Goal: Task Accomplishment & Management: Complete application form

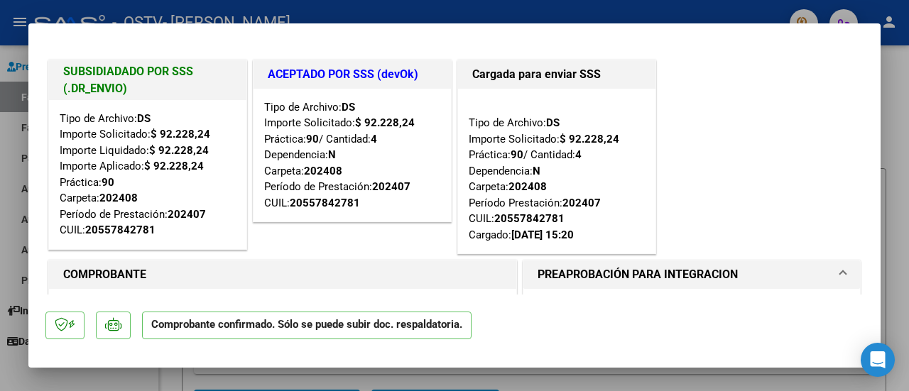
click at [717, 9] on div at bounding box center [454, 195] width 909 height 391
type input "$ 0,00"
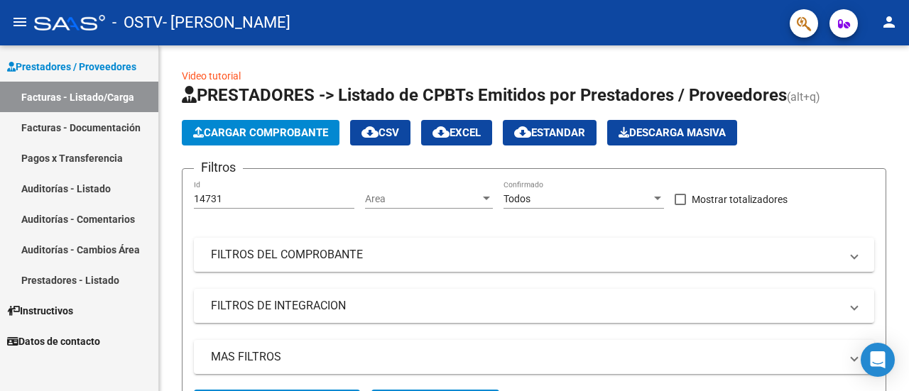
click at [85, 190] on link "Auditorías - Listado" at bounding box center [79, 188] width 158 height 31
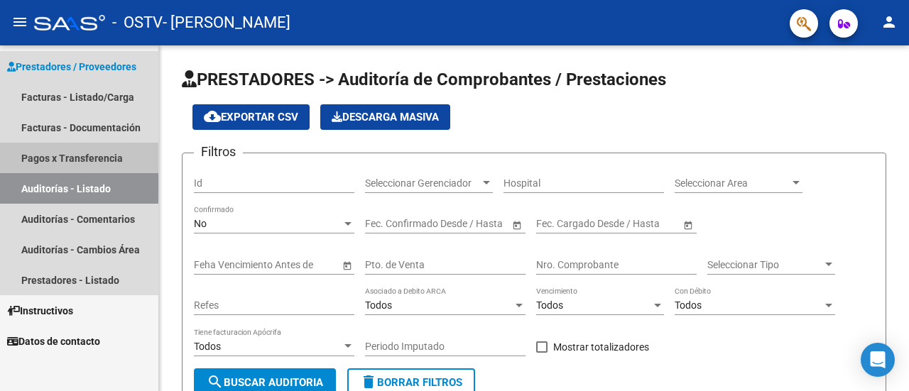
click at [82, 153] on link "Pagos x Transferencia" at bounding box center [79, 158] width 158 height 31
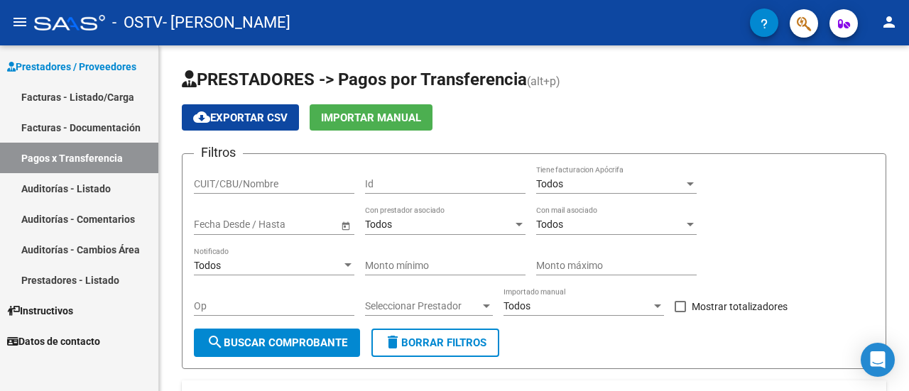
click at [101, 133] on link "Facturas - Documentación" at bounding box center [79, 127] width 158 height 31
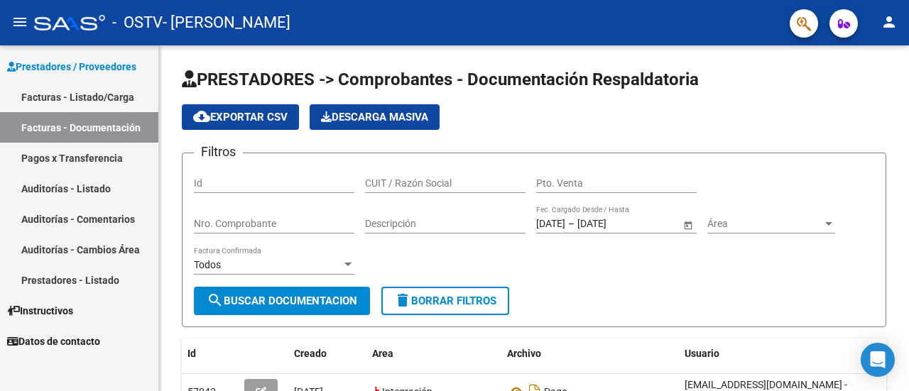
click at [100, 93] on link "Facturas - Listado/Carga" at bounding box center [79, 97] width 158 height 31
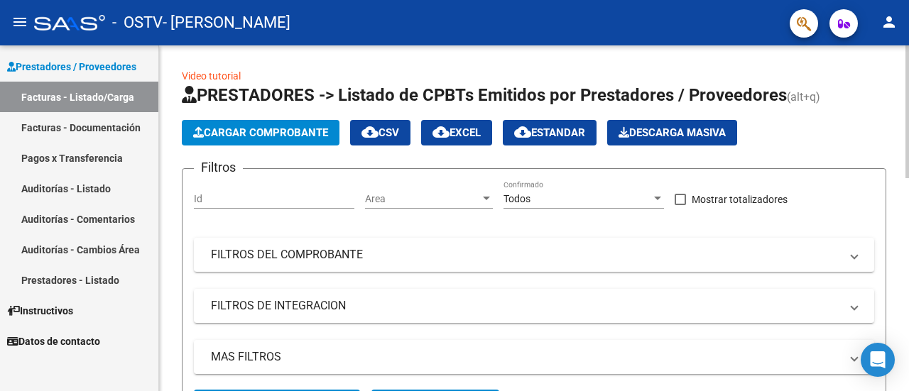
click at [253, 129] on span "Cargar Comprobante" at bounding box center [260, 132] width 135 height 13
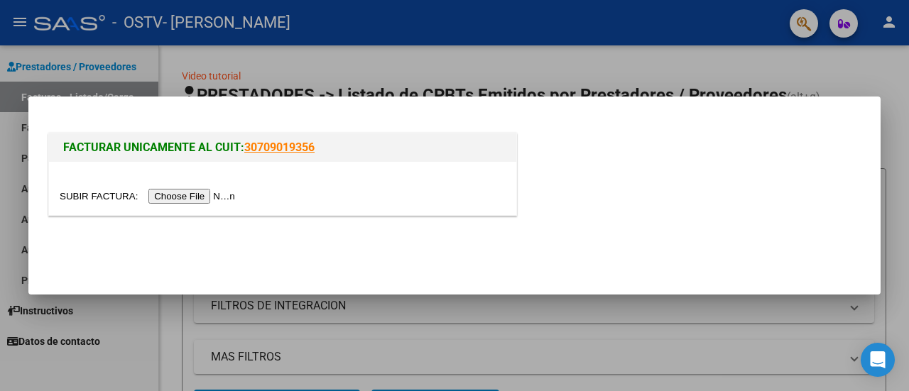
click at [207, 201] on input "file" at bounding box center [150, 196] width 180 height 15
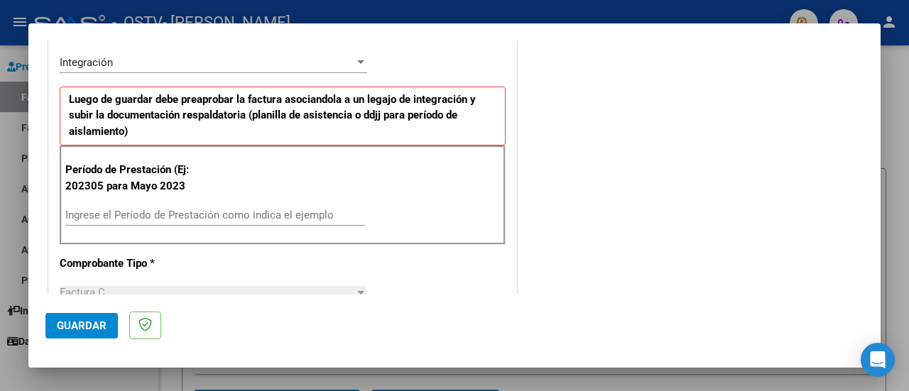
scroll to position [355, 0]
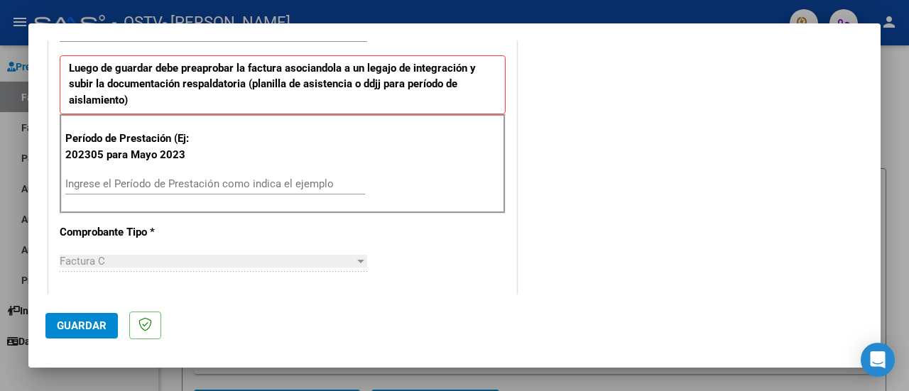
click at [196, 187] on input "Ingrese el Período de Prestación como indica el ejemplo" at bounding box center [215, 184] width 300 height 13
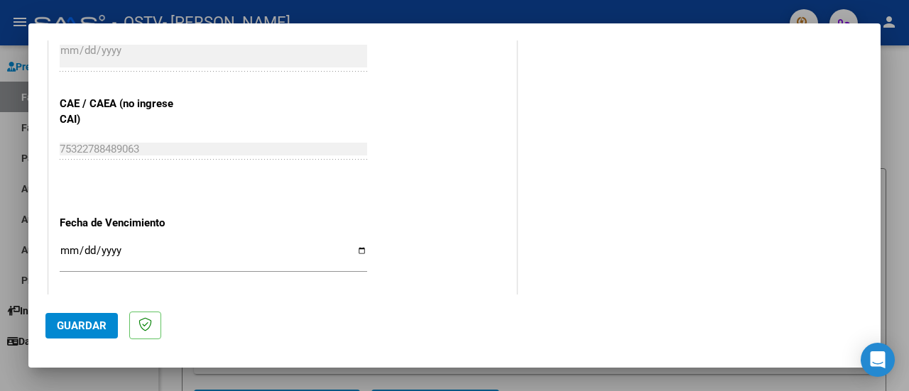
scroll to position [923, 0]
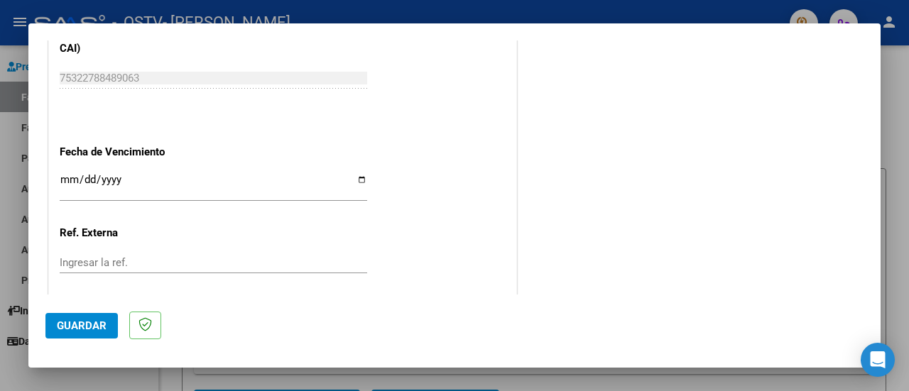
type input "202507"
click at [72, 174] on input "Ingresar la fecha" at bounding box center [214, 185] width 308 height 23
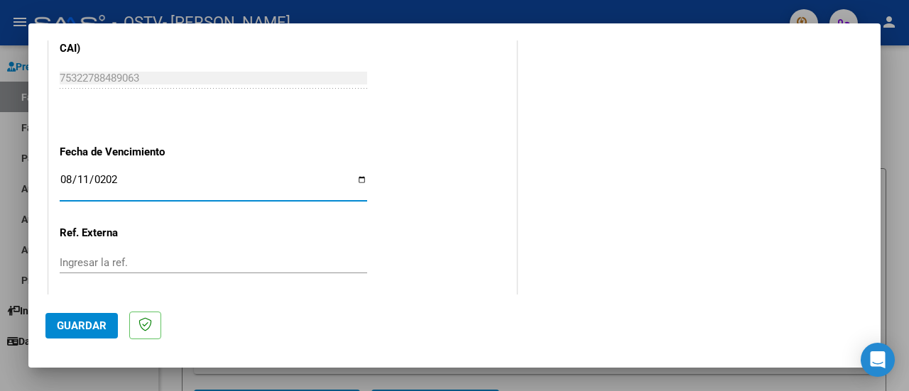
type input "[DATE]"
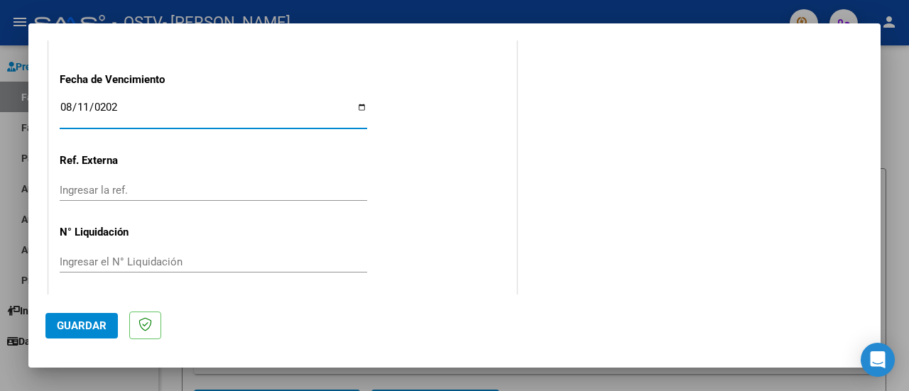
scroll to position [997, 0]
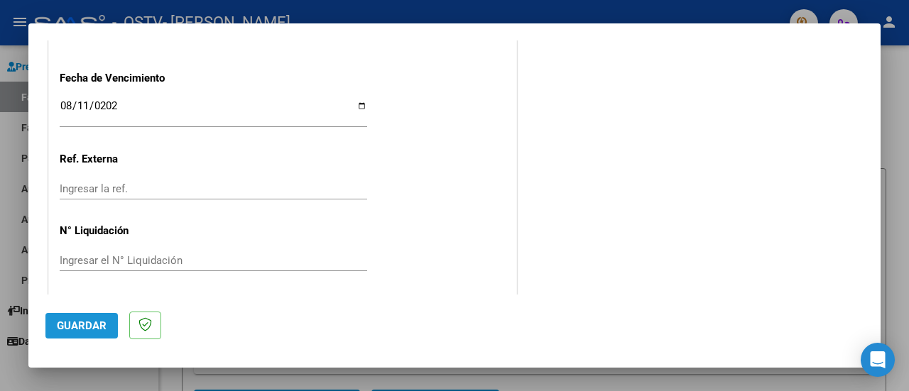
click at [82, 325] on span "Guardar" at bounding box center [82, 326] width 50 height 13
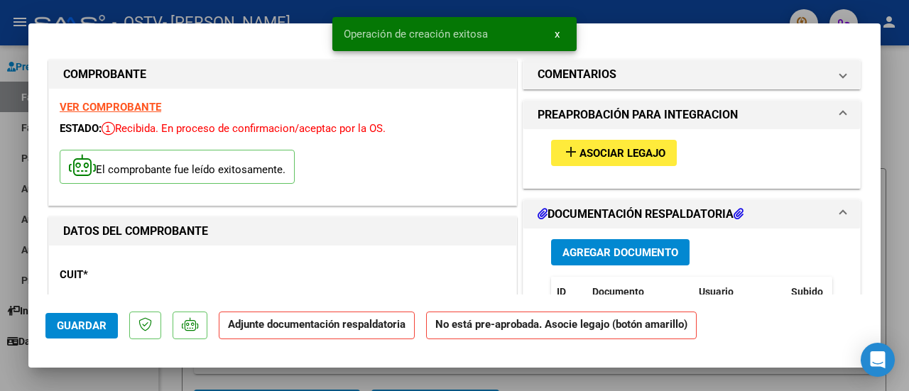
click at [633, 156] on span "Asociar Legajo" at bounding box center [623, 153] width 86 height 13
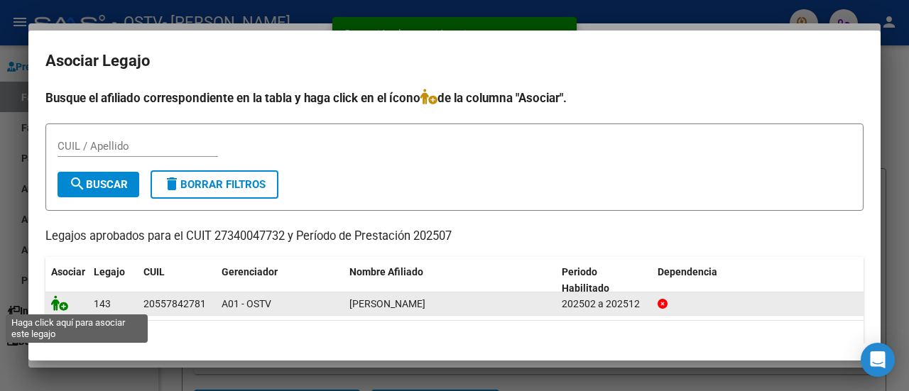
click at [62, 305] on icon at bounding box center [59, 303] width 17 height 16
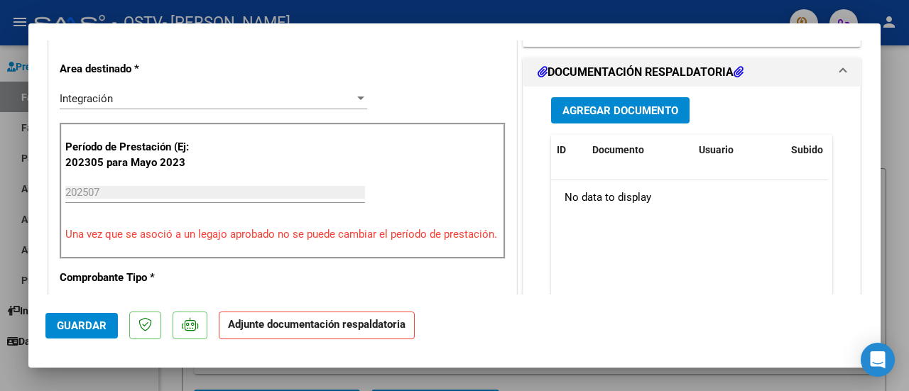
scroll to position [355, 0]
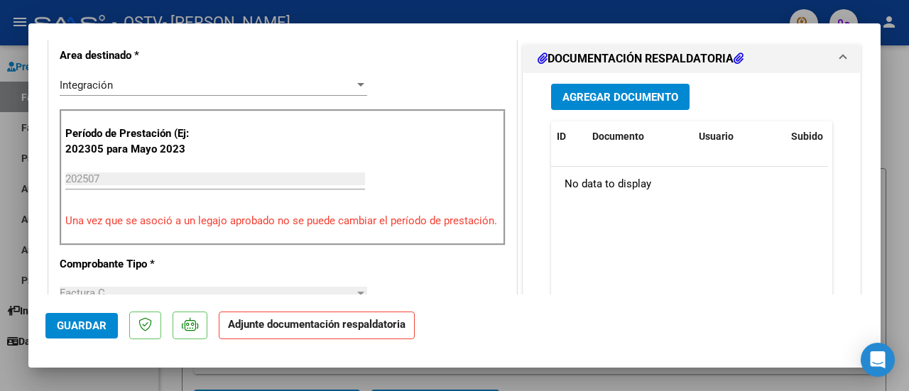
click at [626, 96] on span "Agregar Documento" at bounding box center [621, 97] width 116 height 13
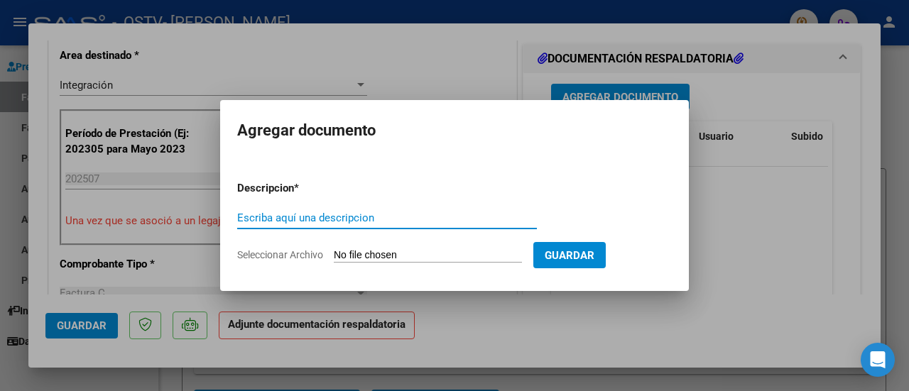
drag, startPoint x: 308, startPoint y: 217, endPoint x: 293, endPoint y: 214, distance: 15.8
click at [307, 217] on input "Escriba aquí una descripcion" at bounding box center [387, 218] width 300 height 13
type input "factura"
click at [447, 256] on input "Seleccionar Archivo" at bounding box center [428, 255] width 188 height 13
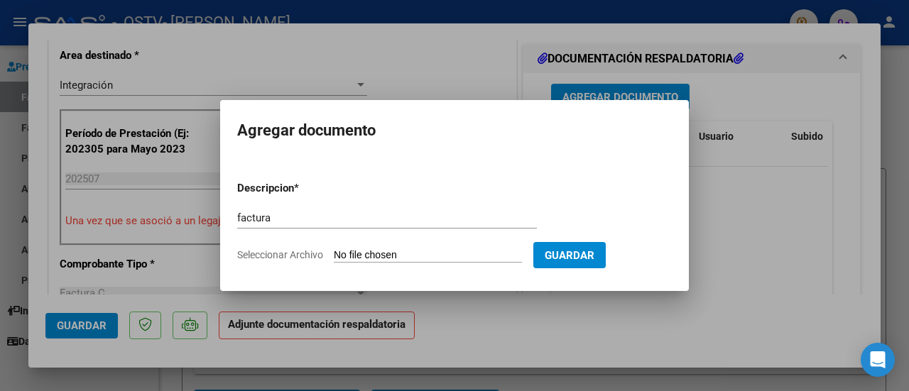
type input "C:\fakepath\FACTURA AVILA CIRO PSP JULIO.pdf"
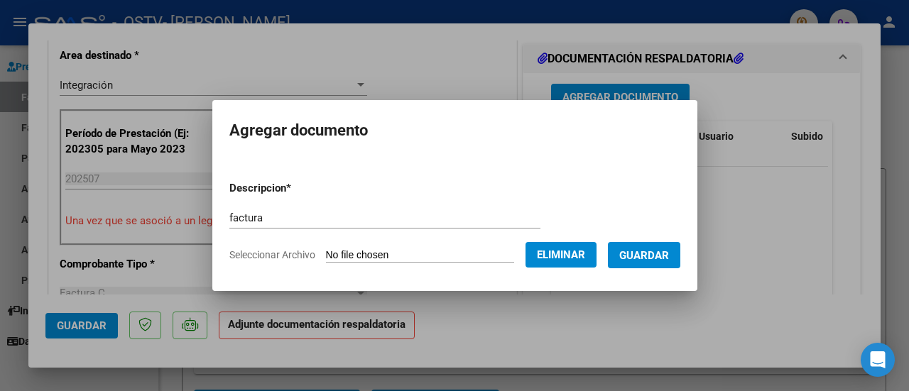
click at [662, 258] on span "Guardar" at bounding box center [644, 255] width 50 height 13
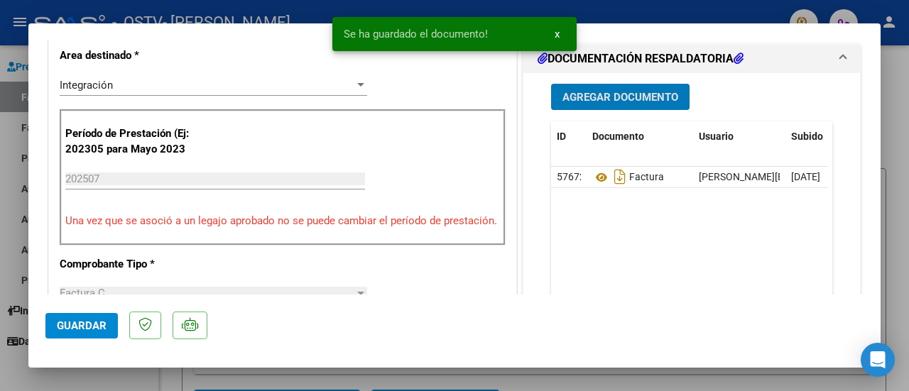
click at [639, 94] on span "Agregar Documento" at bounding box center [621, 97] width 116 height 13
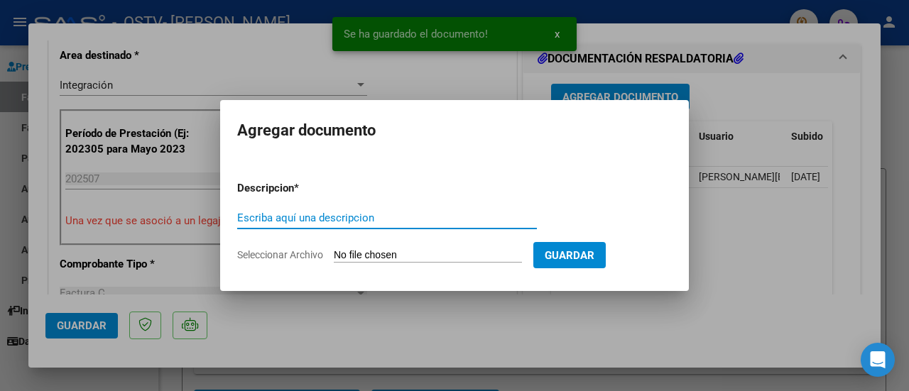
click at [445, 218] on input "Escriba aquí una descripcion" at bounding box center [387, 218] width 300 height 13
type input "planilla"
click at [445, 251] on input "Seleccionar Archivo" at bounding box center [428, 255] width 188 height 13
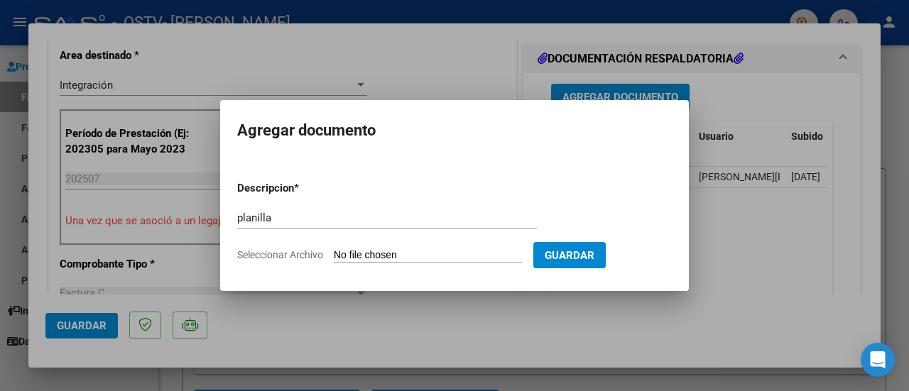
type input "C:\fakepath\planilla [PERSON_NAME].pdf"
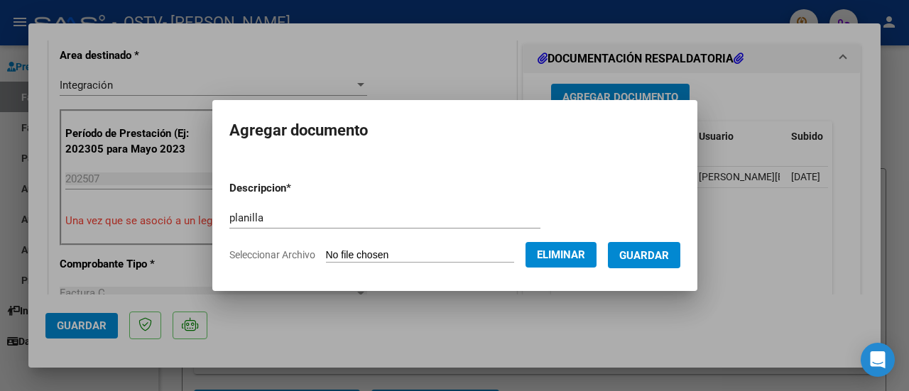
click at [651, 256] on span "Guardar" at bounding box center [644, 255] width 50 height 13
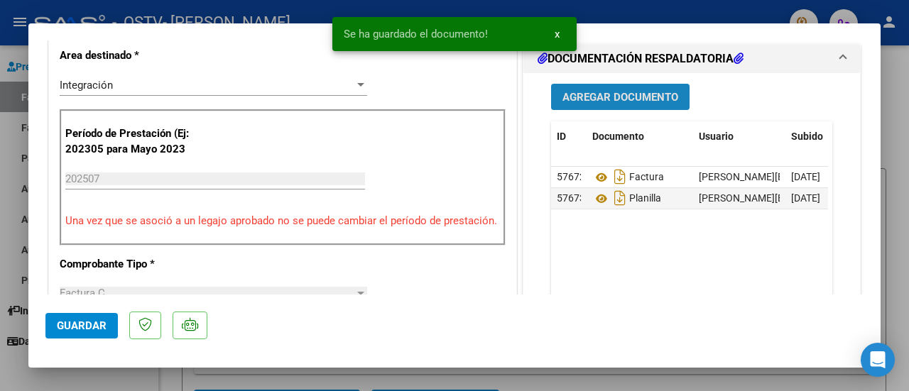
click at [629, 92] on span "Agregar Documento" at bounding box center [621, 97] width 116 height 13
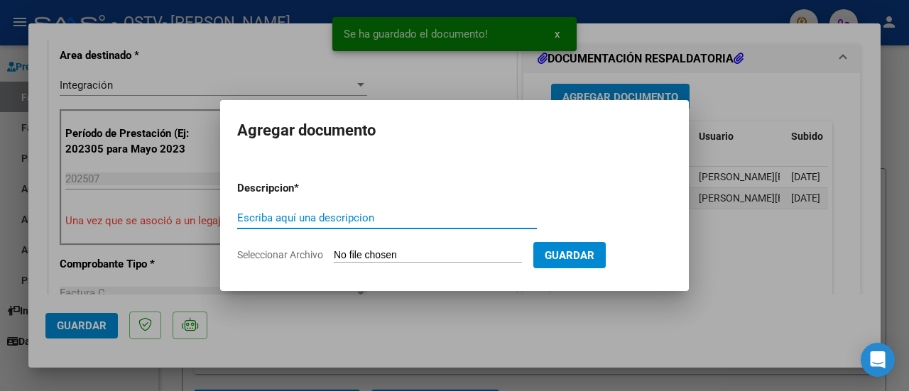
click at [352, 212] on input "Escriba aquí una descripcion" at bounding box center [387, 218] width 300 height 13
type input "recibo"
click at [365, 245] on form "Descripcion * recibo Escriba aquí una descripcion Seleccionar Archivo Guardar" at bounding box center [454, 222] width 435 height 104
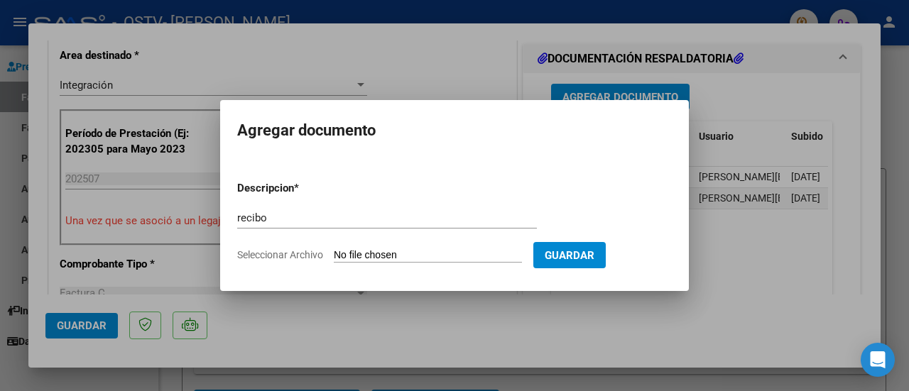
click at [386, 256] on input "Seleccionar Archivo" at bounding box center [428, 255] width 188 height 13
type input "C:\fakepath\op [PERSON_NAME].pdf"
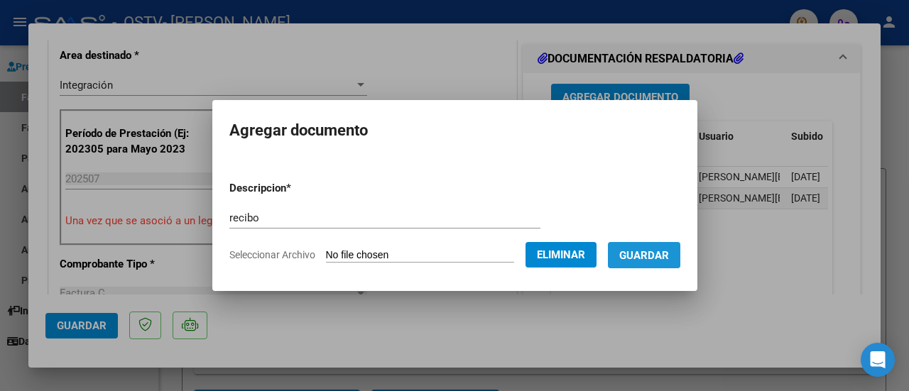
click at [655, 251] on span "Guardar" at bounding box center [644, 255] width 50 height 13
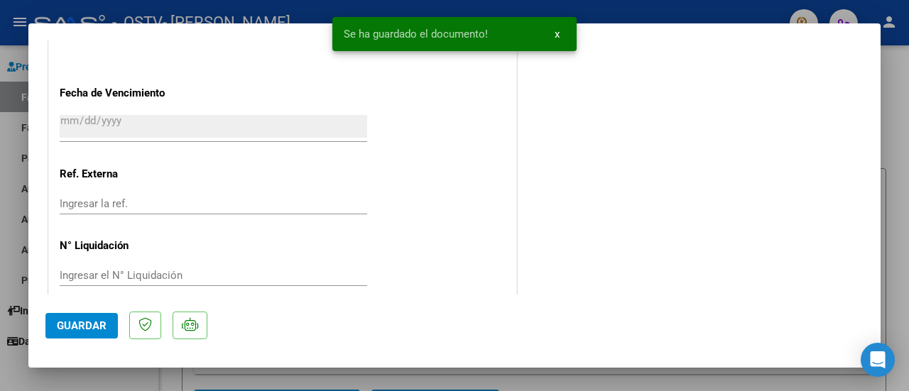
scroll to position [1030, 0]
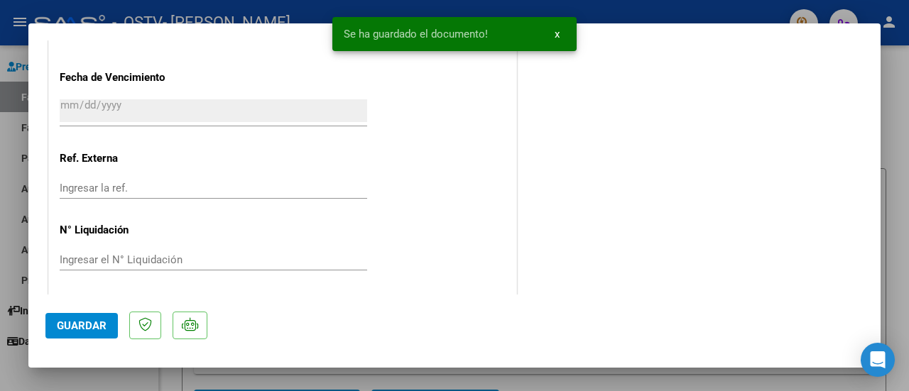
click at [77, 328] on span "Guardar" at bounding box center [82, 326] width 50 height 13
